Goal: Transaction & Acquisition: Download file/media

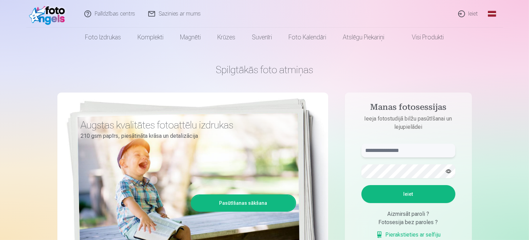
click at [388, 150] on input "text" at bounding box center [409, 151] width 94 height 14
type input "**********"
click at [410, 197] on button "Ieiet" at bounding box center [409, 194] width 94 height 18
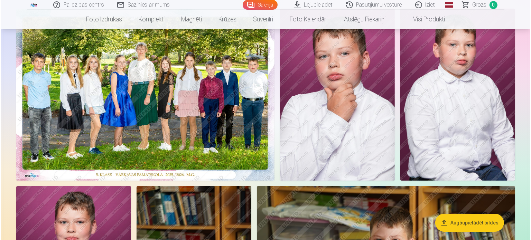
scroll to position [69, 0]
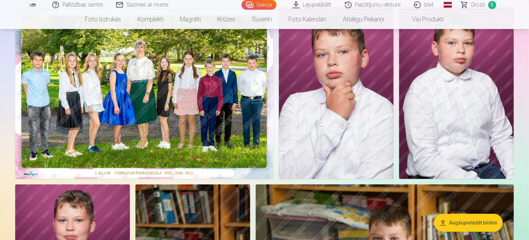
click at [184, 92] on img at bounding box center [144, 93] width 258 height 172
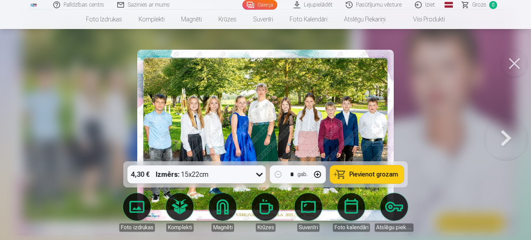
click at [194, 105] on img at bounding box center [265, 135] width 257 height 171
click at [319, 176] on button "button" at bounding box center [317, 174] width 17 height 17
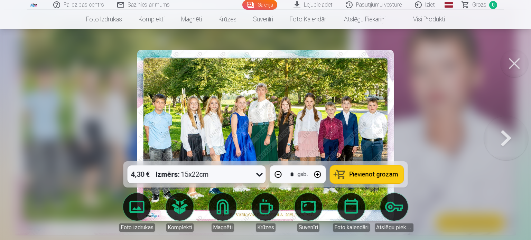
click at [279, 173] on button "button" at bounding box center [278, 174] width 17 height 17
type input "*"
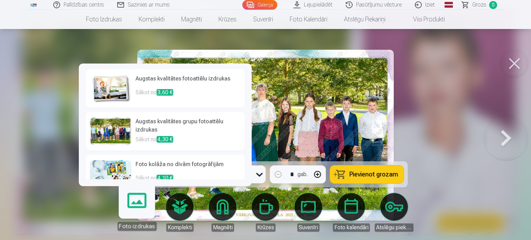
click at [138, 204] on link "Foto izdrukas" at bounding box center [136, 209] width 43 height 43
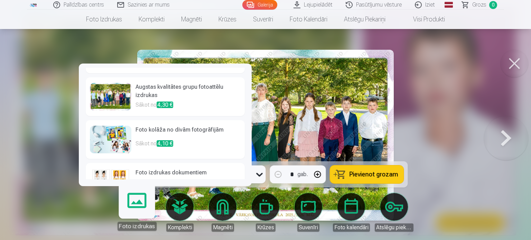
click at [114, 92] on div at bounding box center [110, 97] width 41 height 28
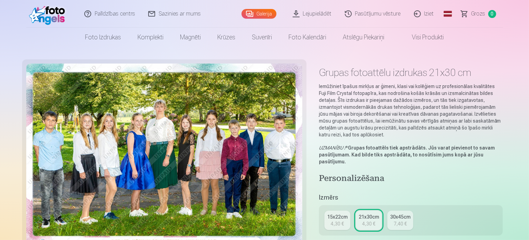
click at [405, 221] on div "7,40 €" at bounding box center [400, 224] width 13 height 7
click at [340, 221] on div "4,30 €" at bounding box center [337, 224] width 13 height 7
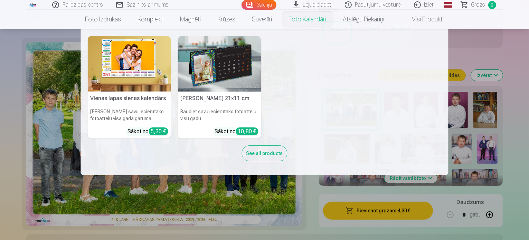
scroll to position [242, 0]
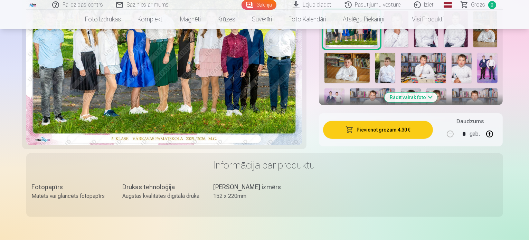
click at [487, 183] on div "Fotopapīrs Matēts vai glancēts fotopapīrs Drukas tehnoloģija Augstas kvalitātes…" at bounding box center [265, 197] width 466 height 29
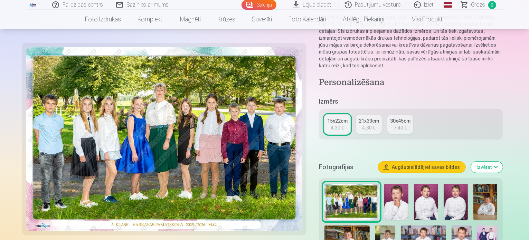
scroll to position [69, 0]
click at [143, 118] on img at bounding box center [164, 139] width 276 height 184
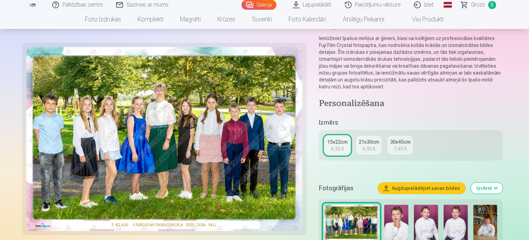
scroll to position [0, 0]
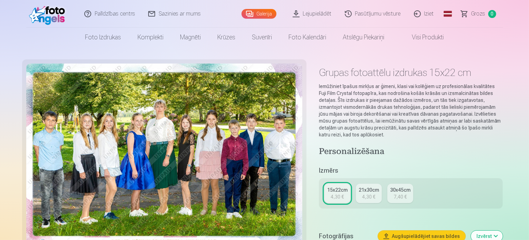
click at [324, 13] on link "Lejupielādēt" at bounding box center [313, 14] width 52 height 28
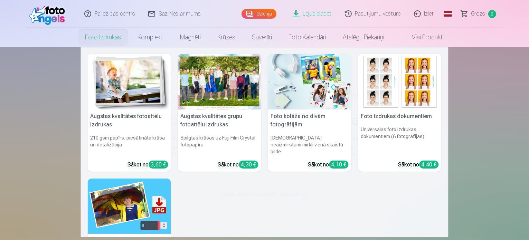
click at [199, 92] on div at bounding box center [219, 82] width 83 height 56
